Goal: Transaction & Acquisition: Purchase product/service

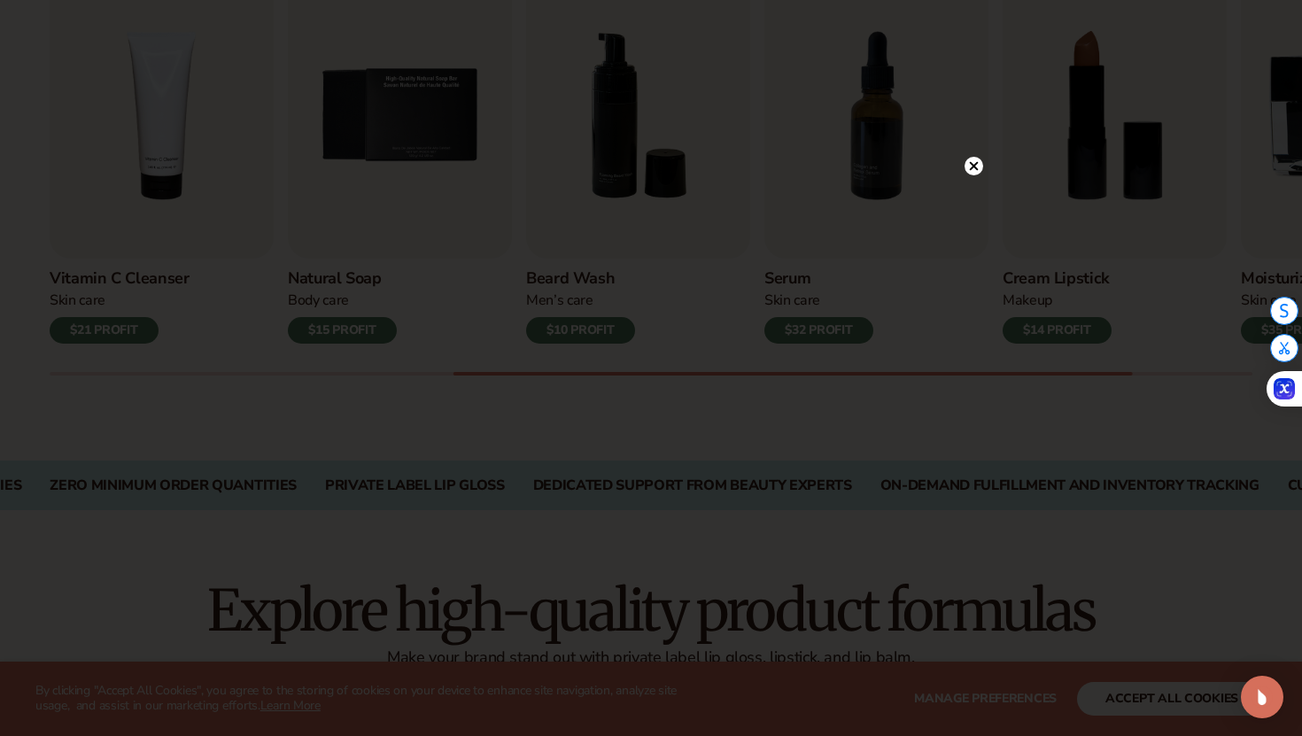
scroll to position [685, 0]
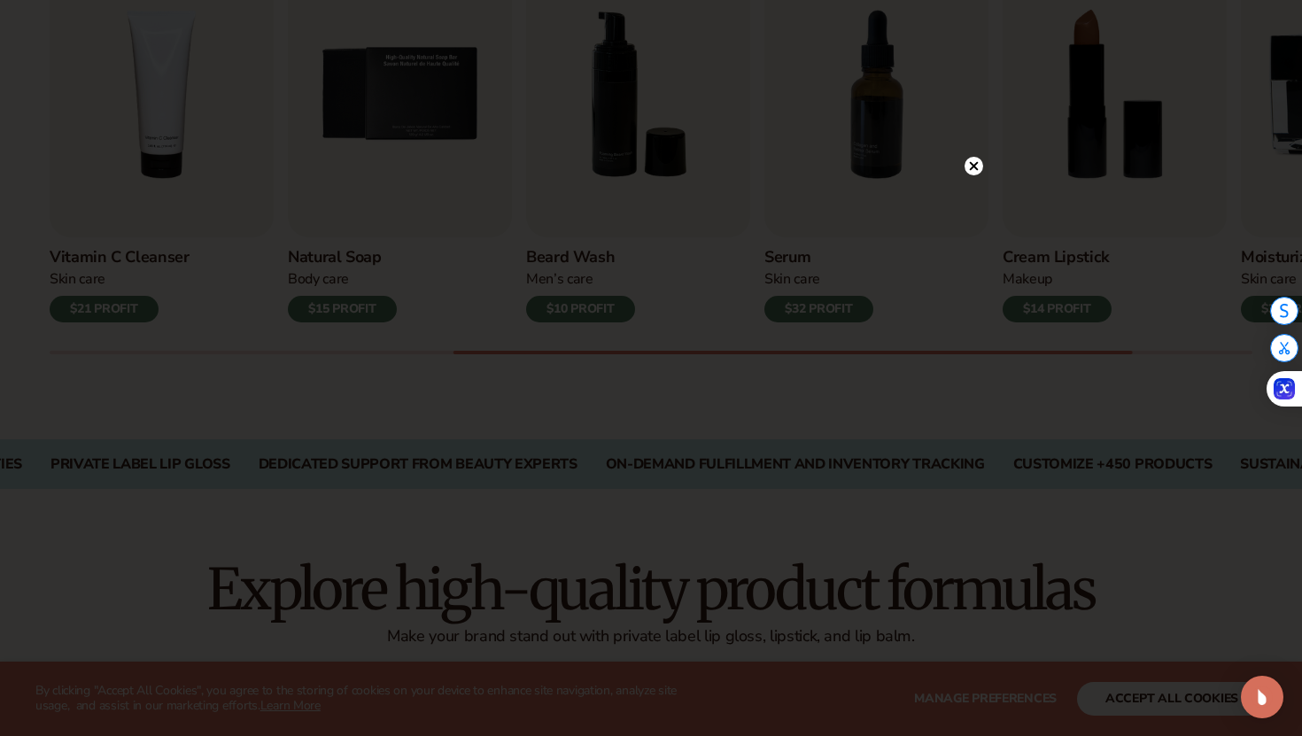
click at [974, 164] on circle at bounding box center [974, 166] width 19 height 19
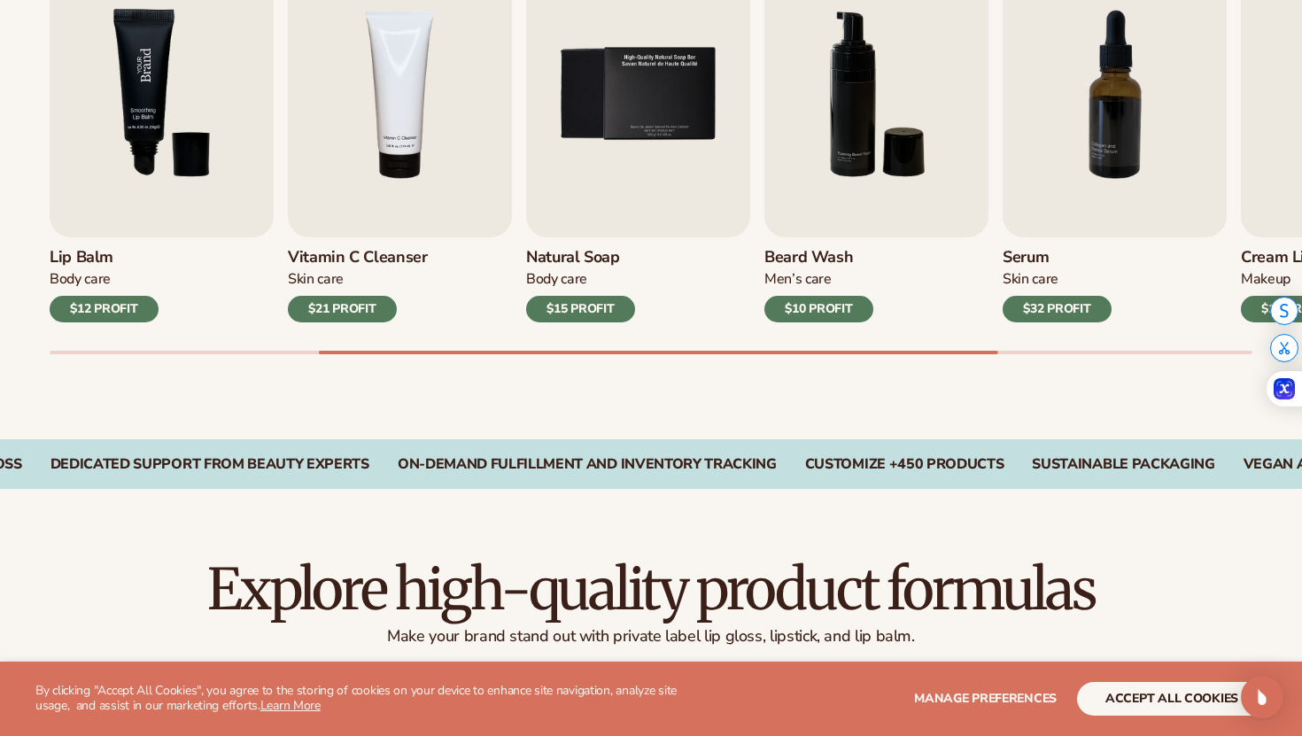
click at [209, 199] on img "3 / 9" at bounding box center [162, 94] width 224 height 286
click at [181, 78] on img "3 / 9" at bounding box center [162, 94] width 224 height 286
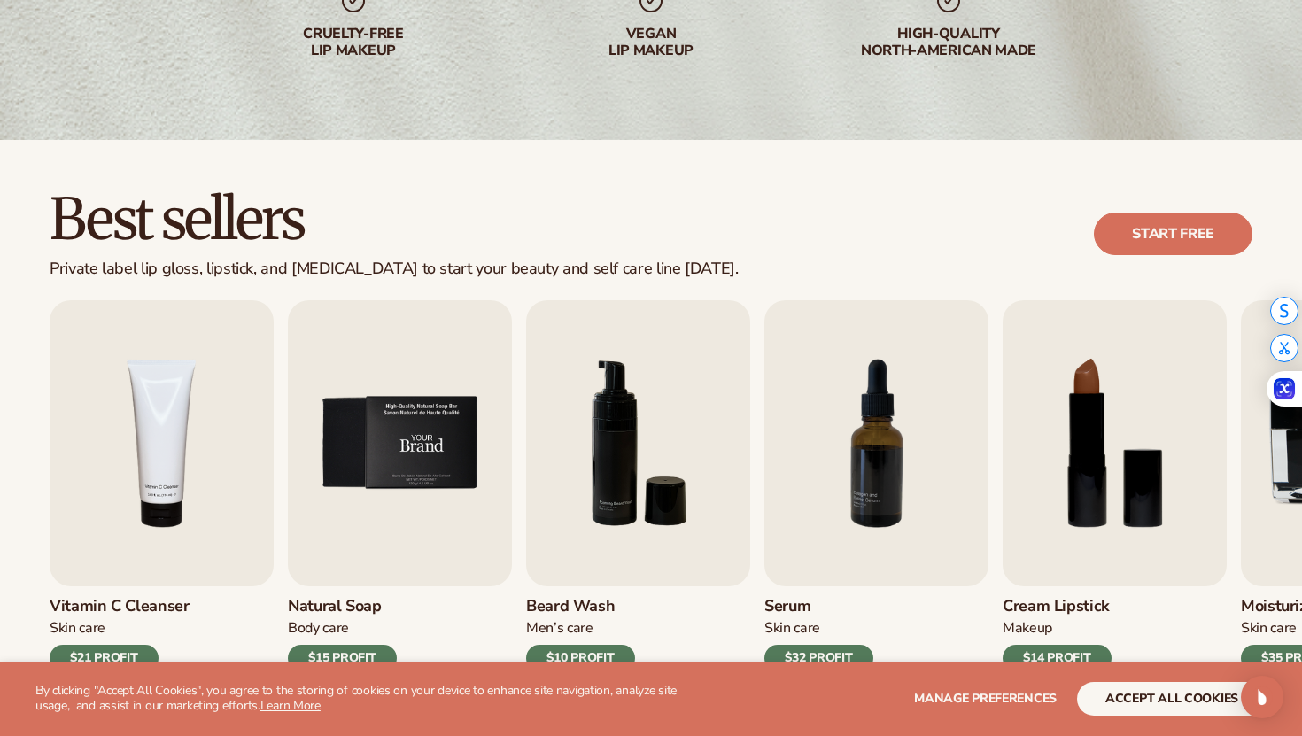
scroll to position [397, 0]
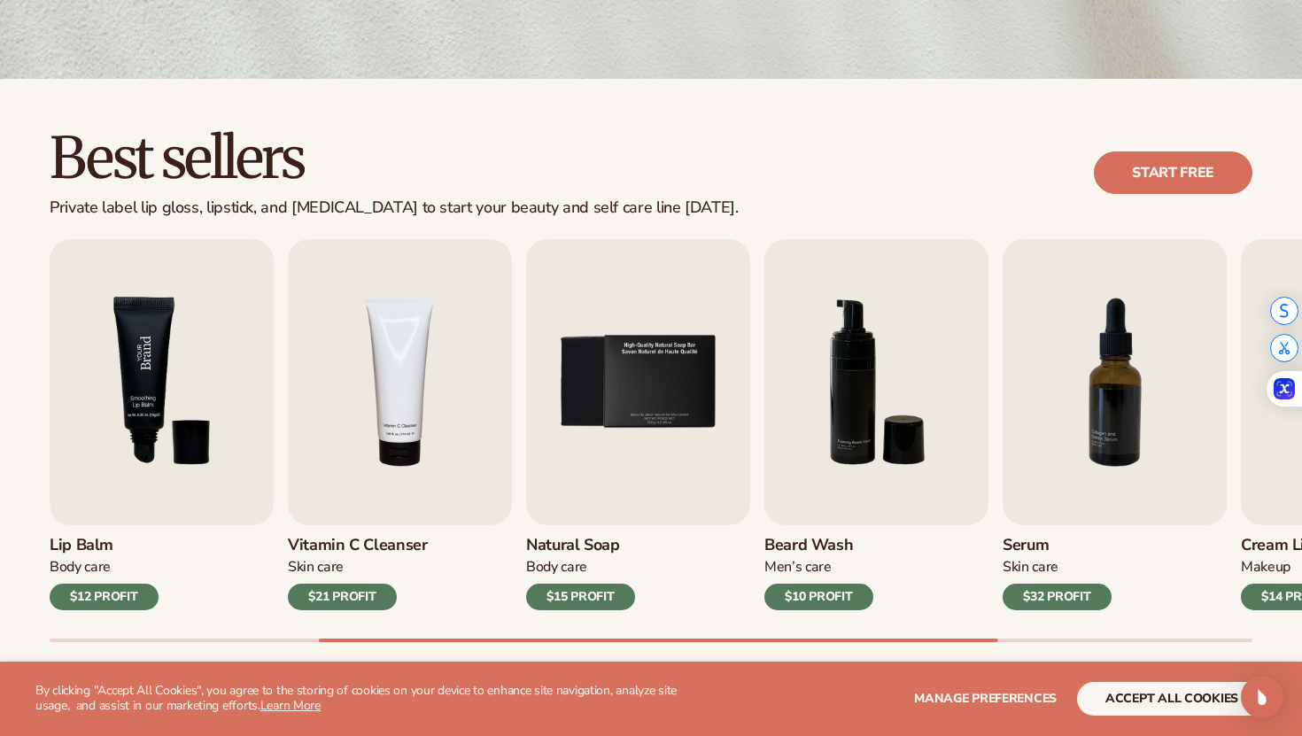
click at [231, 436] on img "3 / 9" at bounding box center [162, 382] width 224 height 286
click at [188, 381] on img "3 / 9" at bounding box center [162, 382] width 224 height 286
click at [182, 362] on img "3 / 9" at bounding box center [162, 382] width 224 height 286
click at [104, 590] on div "$12 PROFIT" at bounding box center [104, 597] width 109 height 27
click at [1163, 160] on link "Start free" at bounding box center [1173, 172] width 159 height 43
